Goal: Check status: Check status

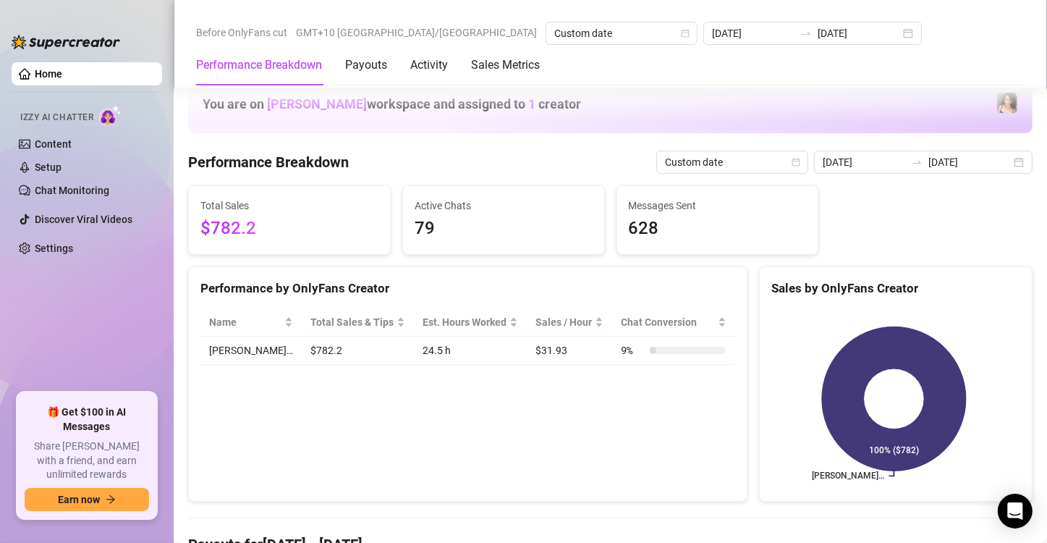
scroll to position [386, 0]
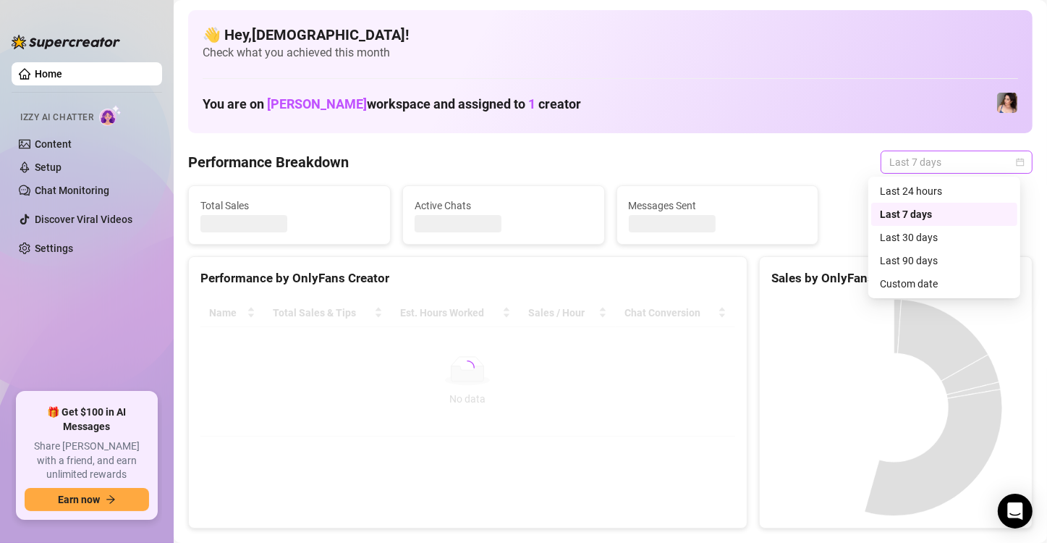
click at [959, 156] on span "Last 7 days" at bounding box center [957, 162] width 135 height 22
click at [916, 281] on div "Custom date" at bounding box center [944, 284] width 129 height 16
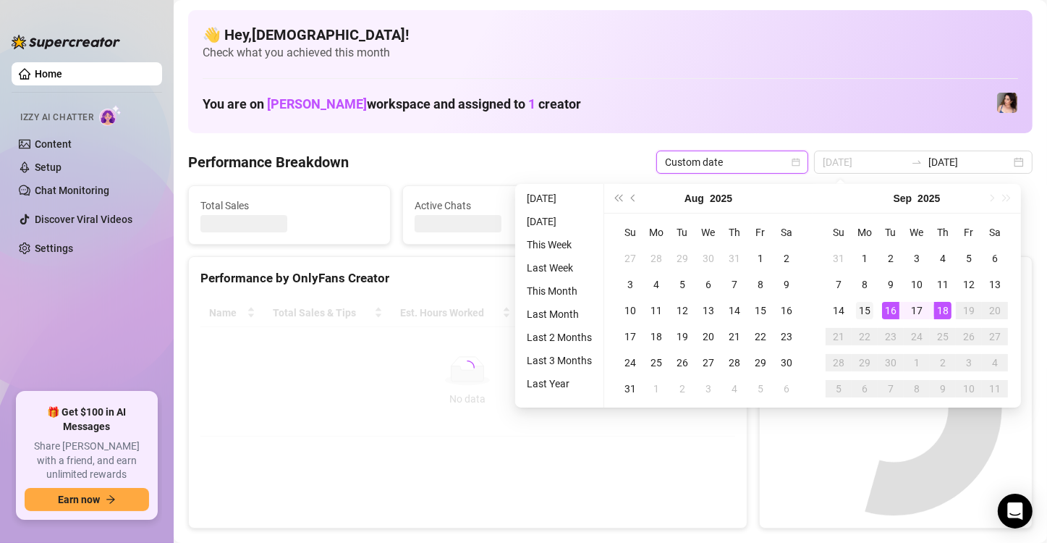
type input "[DATE]"
click at [872, 316] on div "15" at bounding box center [864, 310] width 17 height 17
type input "[DATE]"
type input "2025-09-11"
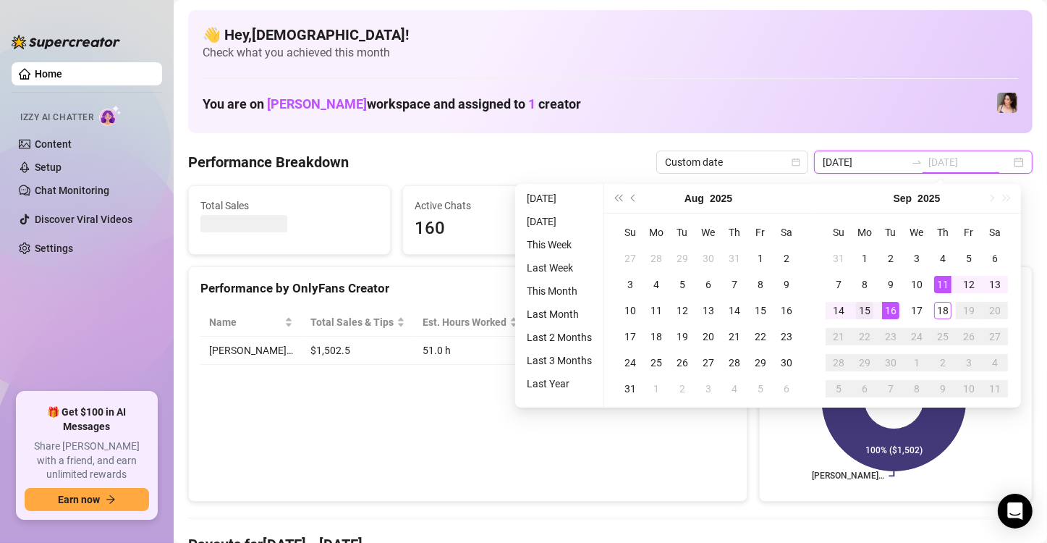
type input "[DATE]"
click at [869, 309] on div "15" at bounding box center [864, 310] width 17 height 17
type input "[DATE]"
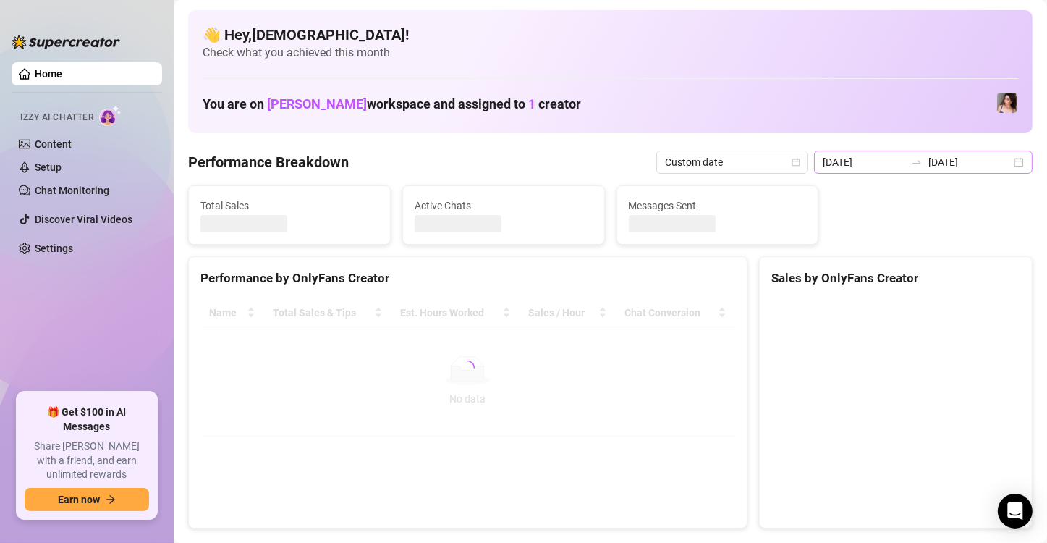
click at [1010, 159] on div "2025-09-11 2025-09-15" at bounding box center [923, 162] width 219 height 23
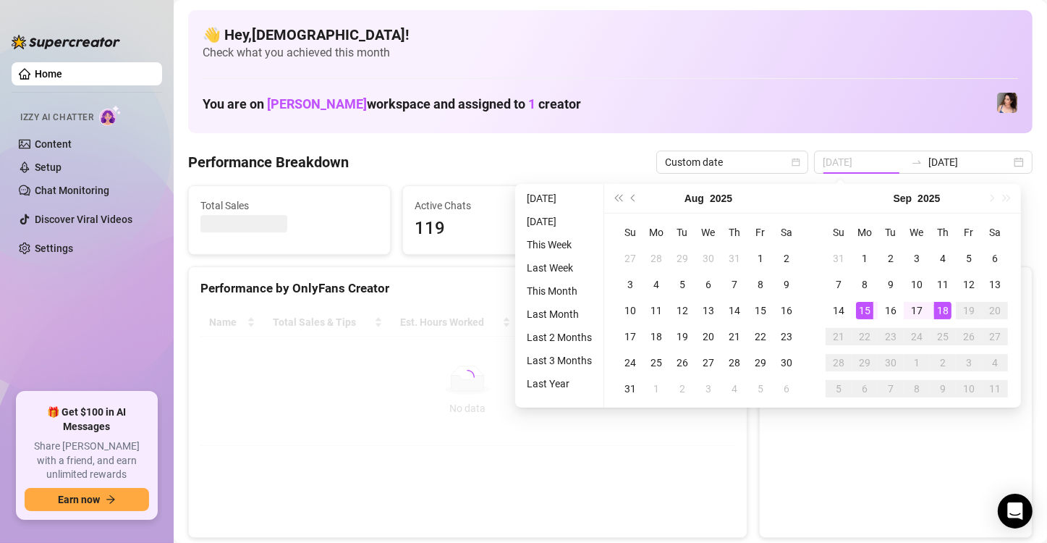
click at [940, 315] on div "18" at bounding box center [943, 310] width 17 height 17
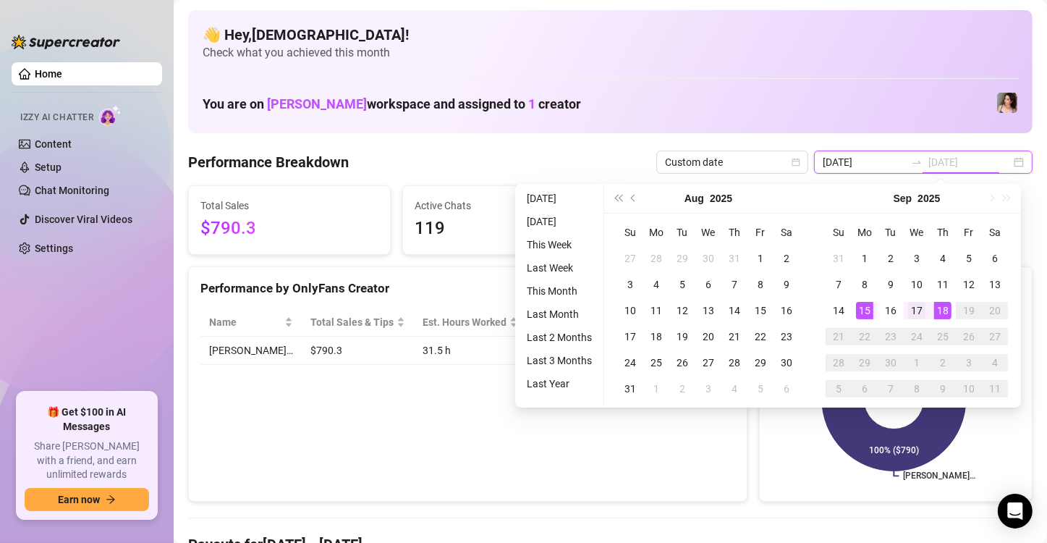
type input "2025-09-11"
type input "[DATE]"
click at [854, 314] on td "15" at bounding box center [865, 311] width 26 height 26
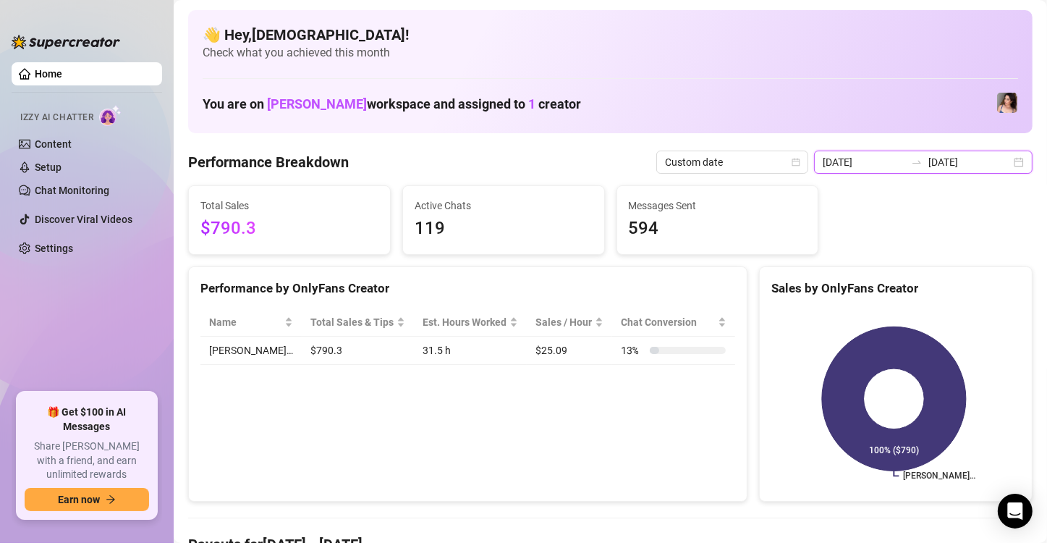
click at [869, 154] on input "2025-09-11" at bounding box center [864, 162] width 83 height 16
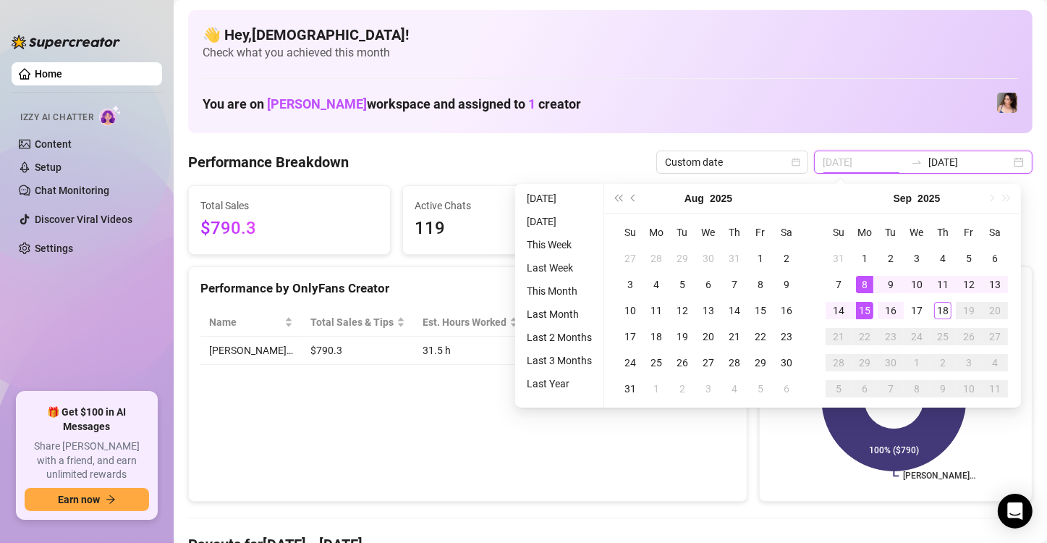
type input "[DATE]"
click at [864, 308] on div "15" at bounding box center [864, 310] width 17 height 17
type input "[DATE]"
click at [948, 311] on div "18" at bounding box center [943, 310] width 17 height 17
type input "[DATE]"
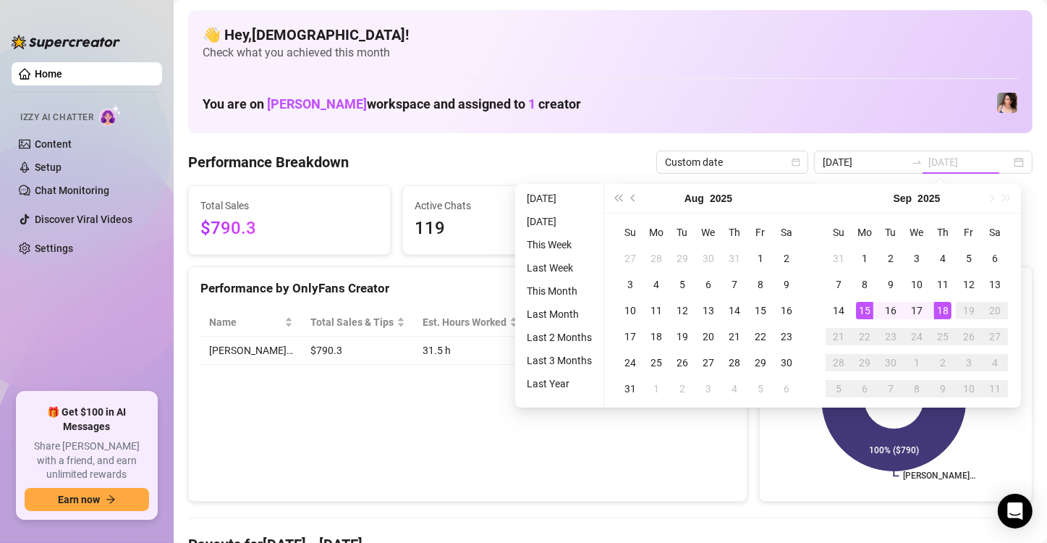
type input "[DATE]"
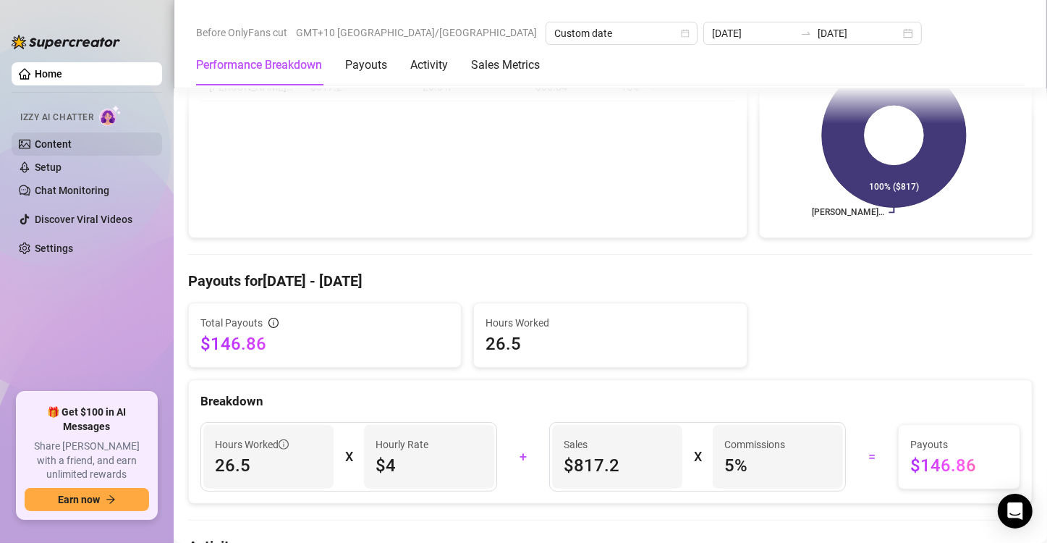
scroll to position [290, 0]
